Goal: Use online tool/utility: Utilize a website feature to perform a specific function

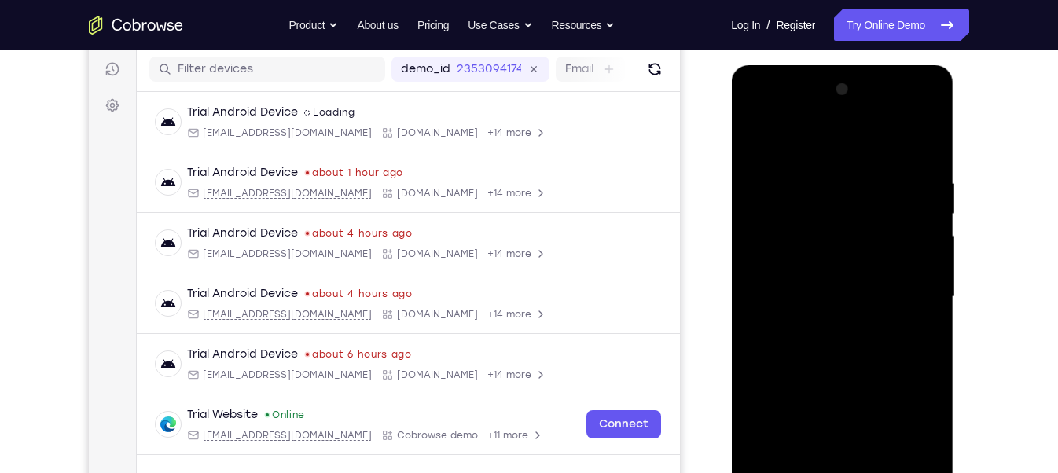
scroll to position [269, 0]
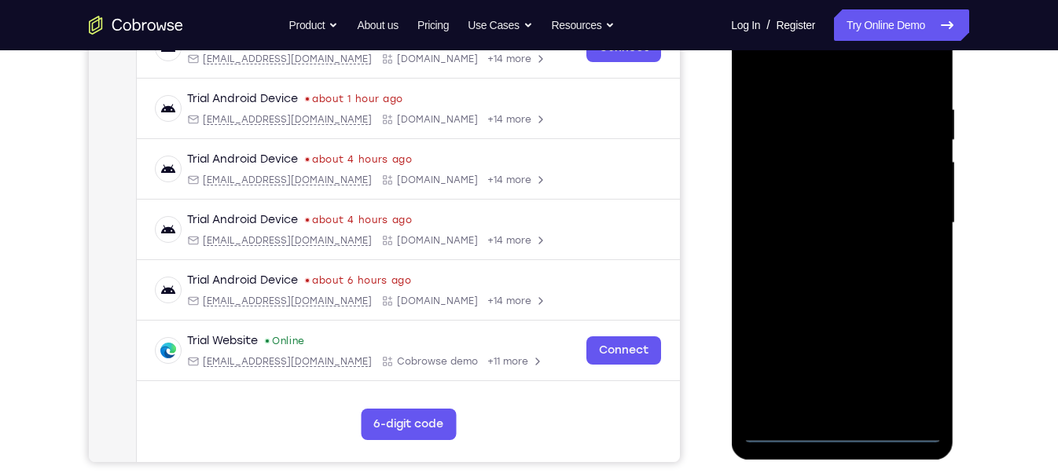
click at [839, 433] on div at bounding box center [842, 223] width 198 height 440
click at [919, 362] on div at bounding box center [842, 223] width 198 height 440
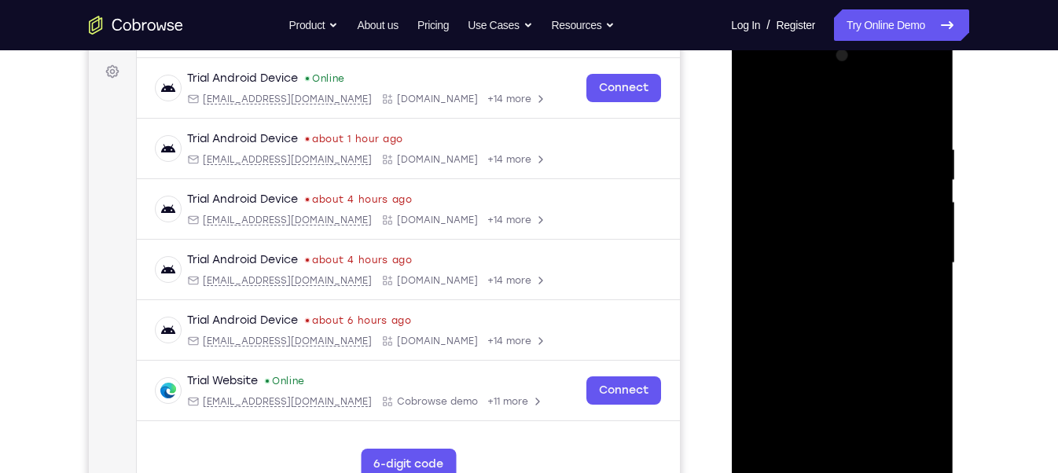
click at [871, 112] on div at bounding box center [842, 263] width 198 height 440
click at [911, 264] on div at bounding box center [842, 263] width 198 height 440
click at [826, 290] on div at bounding box center [842, 263] width 198 height 440
click at [847, 335] on div at bounding box center [842, 263] width 198 height 440
click at [840, 187] on div at bounding box center [842, 263] width 198 height 440
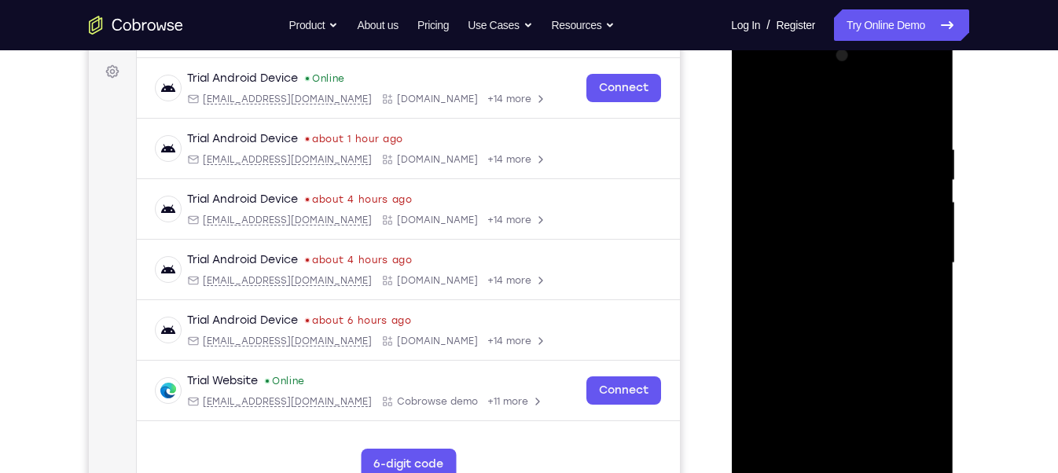
click at [846, 222] on div at bounding box center [842, 263] width 198 height 440
click at [767, 191] on div at bounding box center [842, 263] width 198 height 440
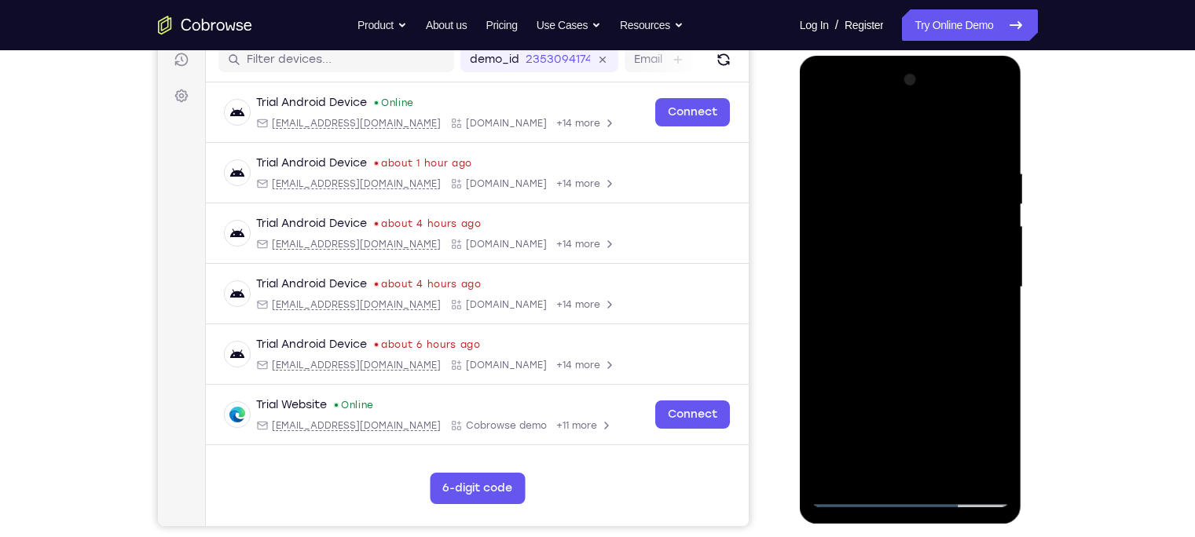
scroll to position [204, 0]
click at [948, 356] on div at bounding box center [911, 288] width 198 height 440
click at [945, 471] on div at bounding box center [911, 288] width 198 height 440
click at [920, 374] on div at bounding box center [911, 288] width 198 height 440
click at [929, 299] on div at bounding box center [911, 288] width 198 height 440
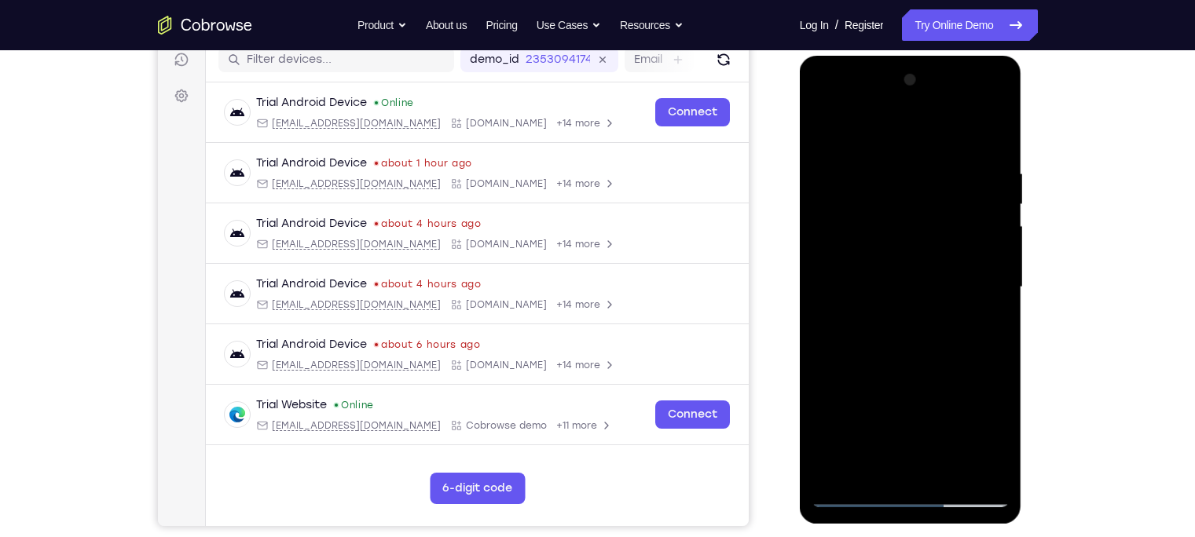
click at [994, 431] on div at bounding box center [911, 288] width 198 height 440
click at [869, 464] on div at bounding box center [911, 288] width 198 height 440
click at [848, 371] on div at bounding box center [911, 288] width 198 height 440
click at [982, 316] on div at bounding box center [911, 288] width 198 height 440
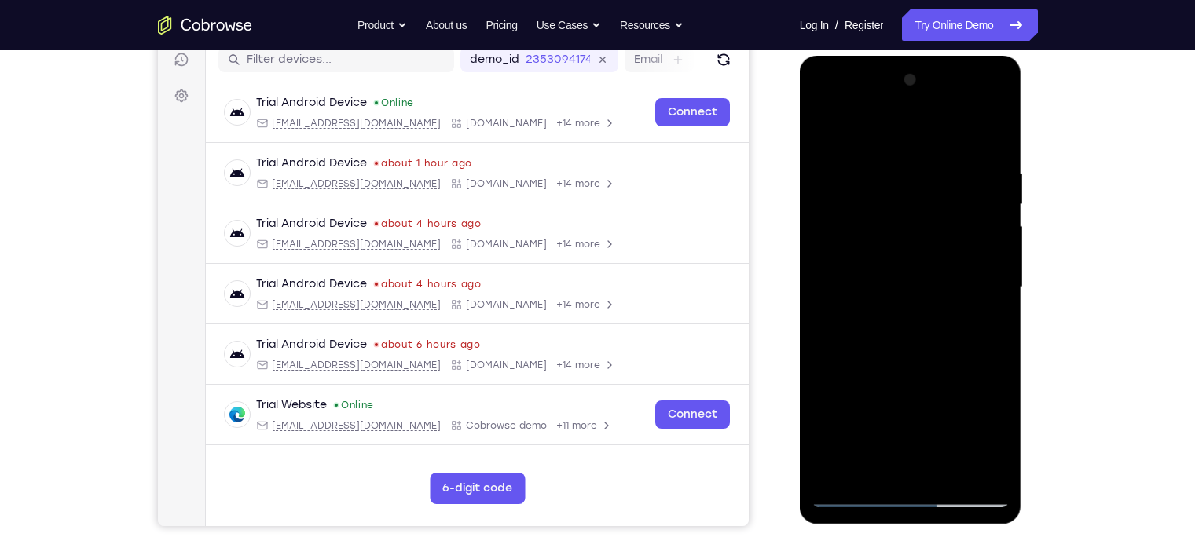
click at [820, 130] on div at bounding box center [911, 288] width 198 height 440
click at [963, 312] on div at bounding box center [911, 288] width 198 height 440
click at [982, 330] on div at bounding box center [911, 288] width 198 height 440
click at [825, 133] on div at bounding box center [911, 288] width 198 height 440
click at [918, 402] on div at bounding box center [911, 288] width 198 height 440
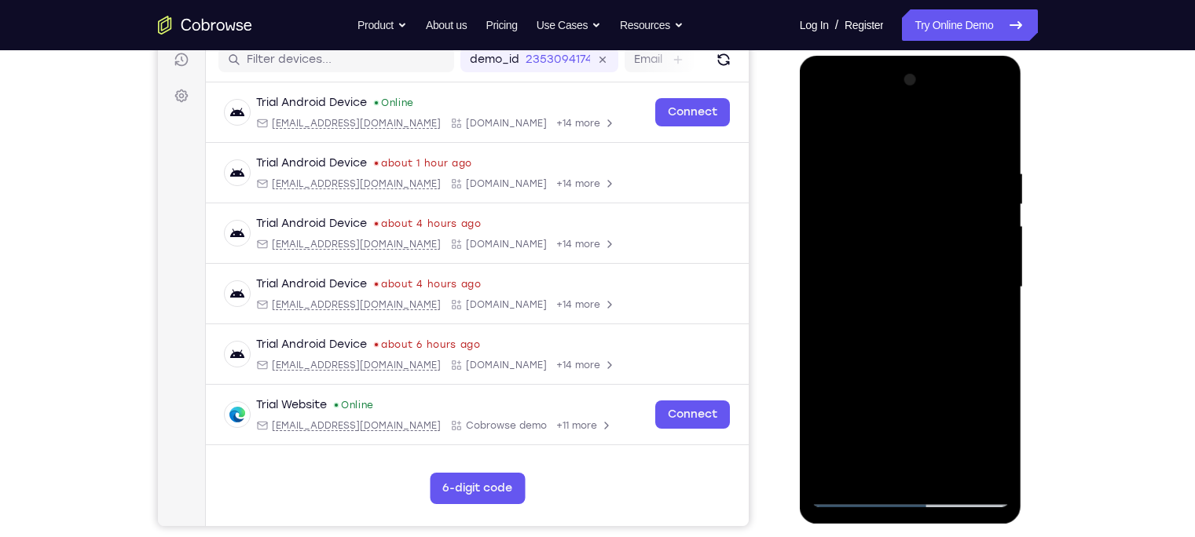
click at [823, 135] on div at bounding box center [911, 288] width 198 height 440
drag, startPoint x: 906, startPoint y: 399, endPoint x: 887, endPoint y: 126, distance: 274.1
click at [887, 126] on div at bounding box center [911, 288] width 198 height 440
drag, startPoint x: 893, startPoint y: 419, endPoint x: 900, endPoint y: 272, distance: 147.1
click at [900, 272] on div at bounding box center [911, 288] width 198 height 440
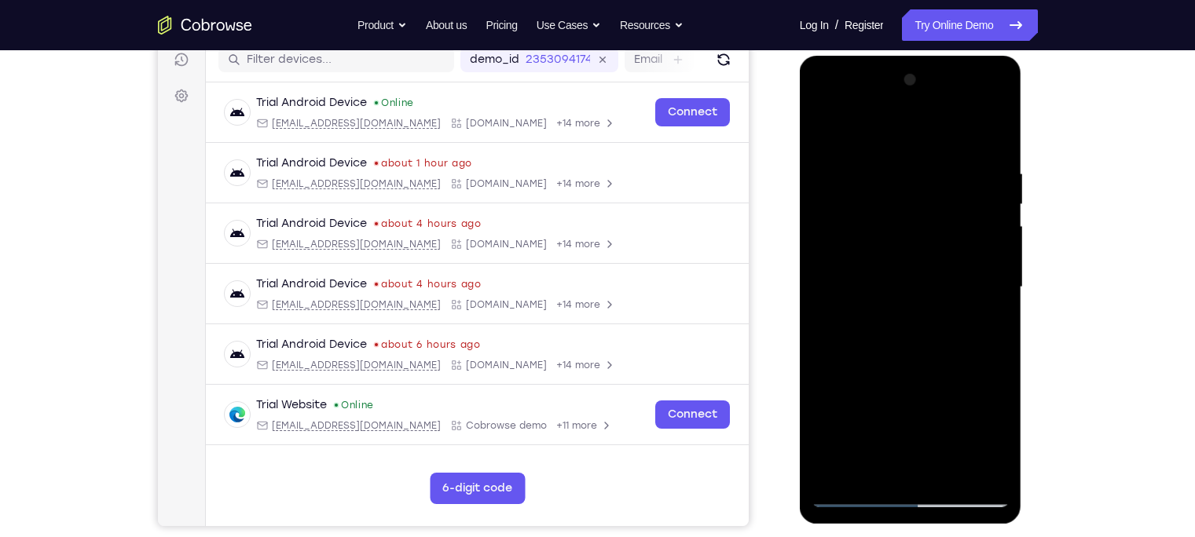
drag, startPoint x: 881, startPoint y: 400, endPoint x: 901, endPoint y: 269, distance: 132.8
click at [901, 269] on div at bounding box center [911, 288] width 198 height 440
click at [893, 405] on div at bounding box center [911, 288] width 198 height 440
click at [986, 327] on div at bounding box center [911, 288] width 198 height 440
click at [818, 128] on div at bounding box center [911, 288] width 198 height 440
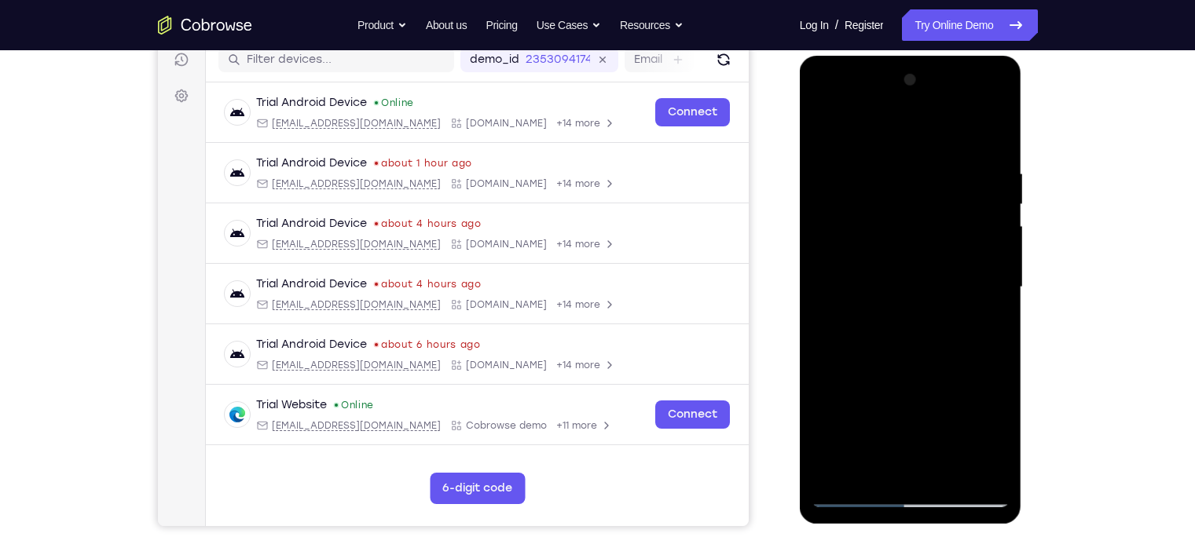
drag, startPoint x: 904, startPoint y: 372, endPoint x: 897, endPoint y: 588, distance: 215.4
click at [897, 472] on html "Online web based iOS Simulators and Android Emulators. Run iPhone, iPad, Mobile…" at bounding box center [912, 291] width 224 height 471
drag, startPoint x: 955, startPoint y: 303, endPoint x: 1760, endPoint y: 584, distance: 852.9
click at [960, 472] on html "Online web based iOS Simulators and Android Emulators. Run iPhone, iPad, Mobile…" at bounding box center [912, 291] width 224 height 471
click at [991, 229] on div at bounding box center [911, 288] width 198 height 440
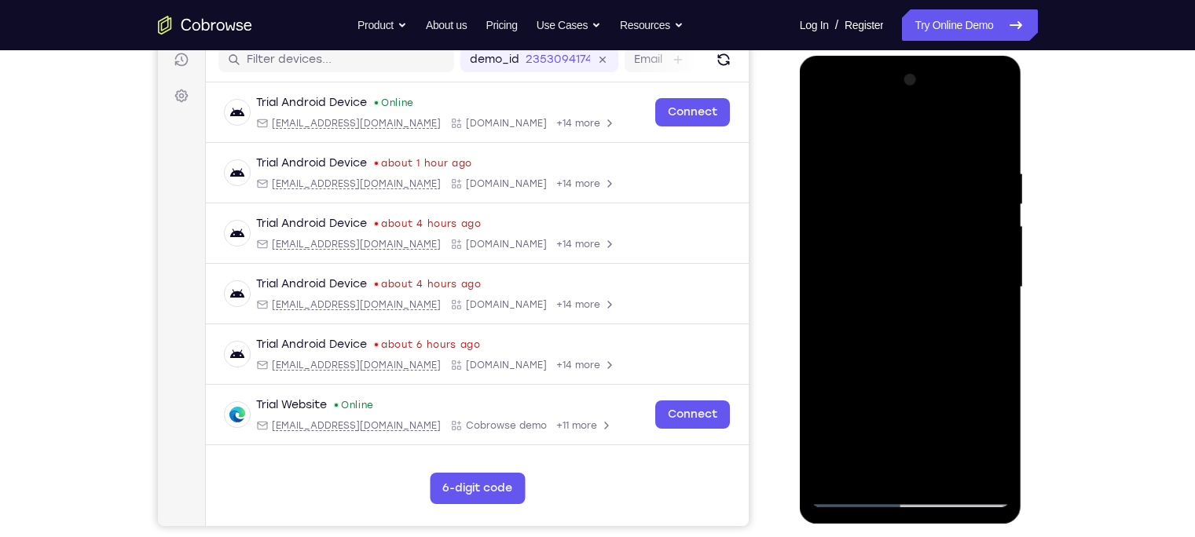
click at [991, 237] on div at bounding box center [911, 288] width 198 height 440
click at [827, 128] on div at bounding box center [911, 288] width 198 height 440
click at [881, 160] on div at bounding box center [911, 288] width 198 height 440
click at [992, 301] on div at bounding box center [911, 288] width 198 height 440
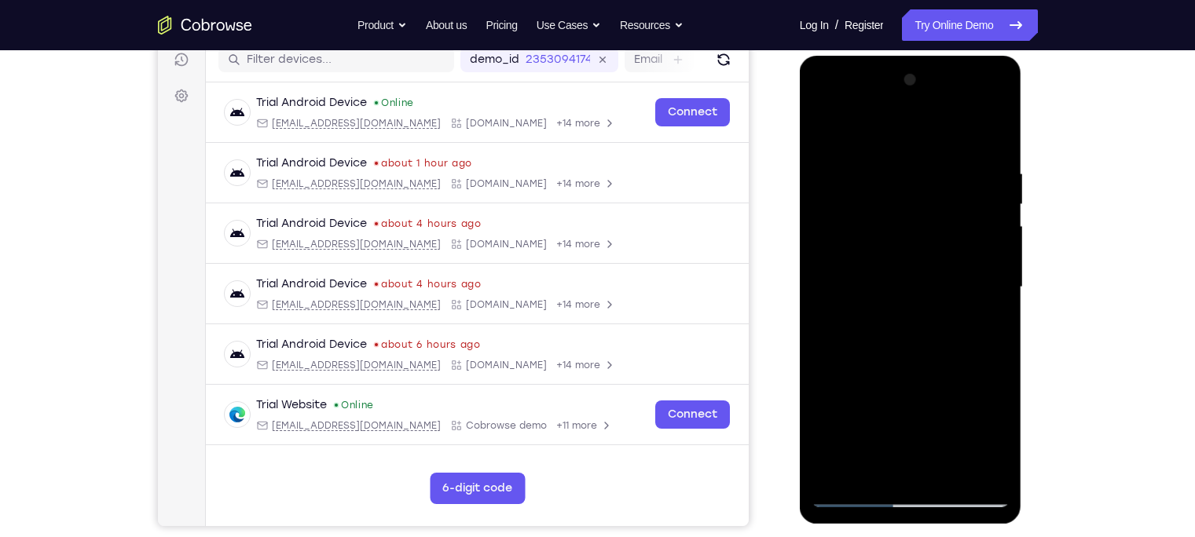
click at [993, 292] on div at bounding box center [911, 288] width 198 height 440
click at [992, 463] on div at bounding box center [911, 288] width 198 height 440
click at [992, 294] on div at bounding box center [911, 288] width 198 height 440
drag, startPoint x: 992, startPoint y: 295, endPoint x: 704, endPoint y: 350, distance: 293.0
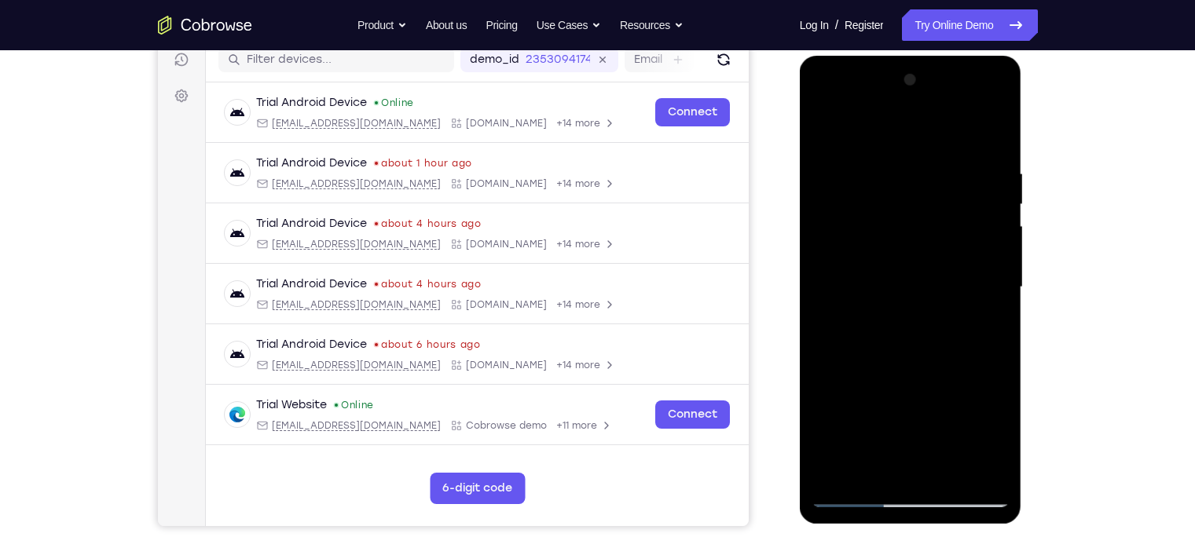
click at [800, 350] on html "Online web based iOS Simulators and Android Emulators. Run iPhone, iPad, Mobile…" at bounding box center [912, 291] width 224 height 471
drag, startPoint x: 982, startPoint y: 299, endPoint x: 714, endPoint y: 300, distance: 268.8
click at [800, 300] on html "Online web based iOS Simulators and Android Emulators. Run iPhone, iPad, Mobile…" at bounding box center [912, 291] width 224 height 471
click at [987, 140] on div at bounding box center [911, 288] width 198 height 440
click at [948, 471] on div at bounding box center [911, 288] width 198 height 440
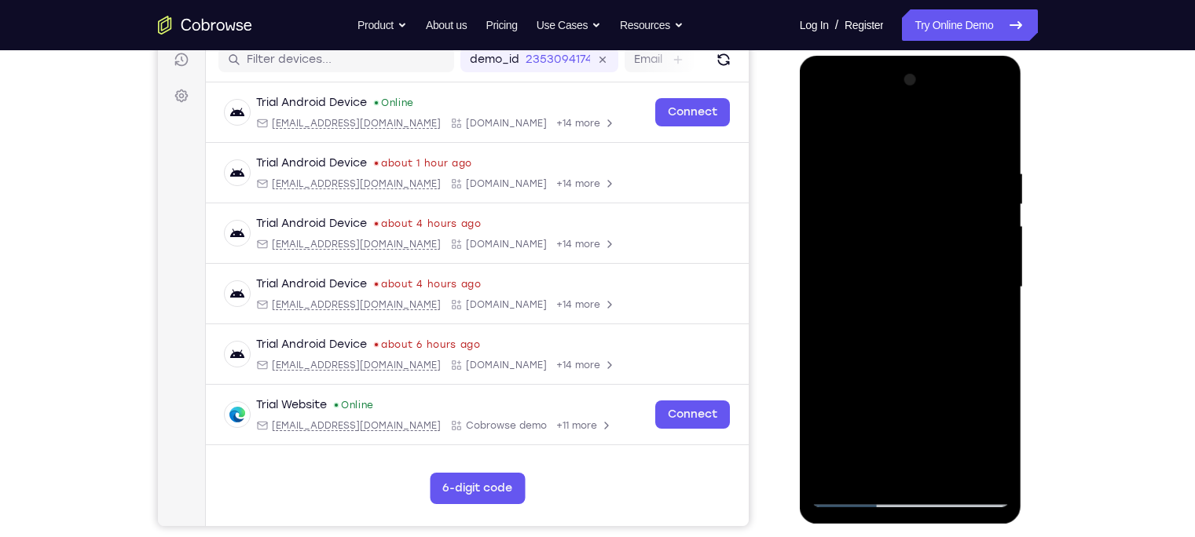
drag, startPoint x: 908, startPoint y: 404, endPoint x: 923, endPoint y: 225, distance: 179.8
click at [923, 225] on div at bounding box center [911, 288] width 198 height 440
click at [857, 472] on div at bounding box center [911, 288] width 198 height 440
